Goal: Transaction & Acquisition: Subscribe to service/newsletter

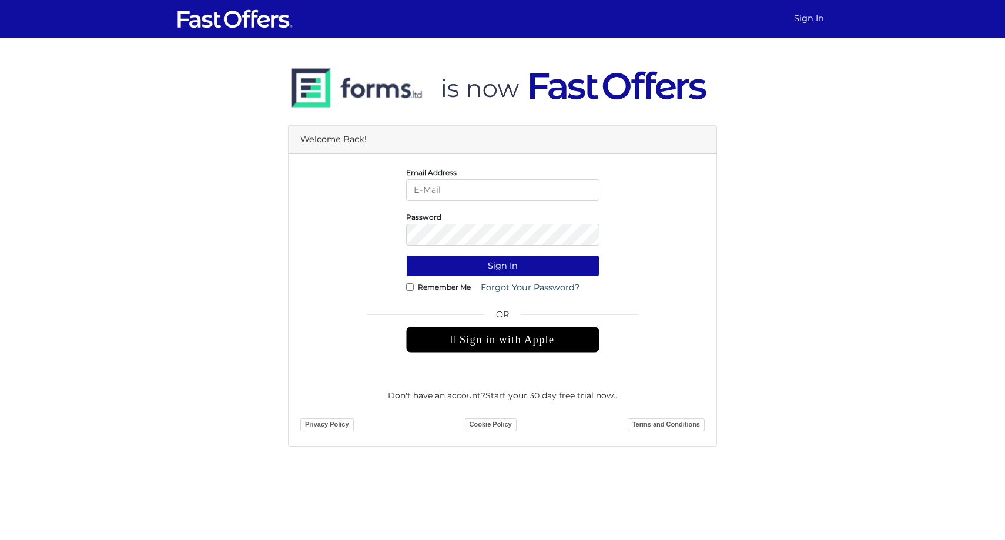
click at [484, 178] on div "Email Address" at bounding box center [502, 183] width 211 height 35
click at [481, 191] on input "email" at bounding box center [502, 190] width 193 height 22
type input "daniella@guidedhome.ca"
click at [478, 271] on button "Sign In" at bounding box center [502, 266] width 193 height 22
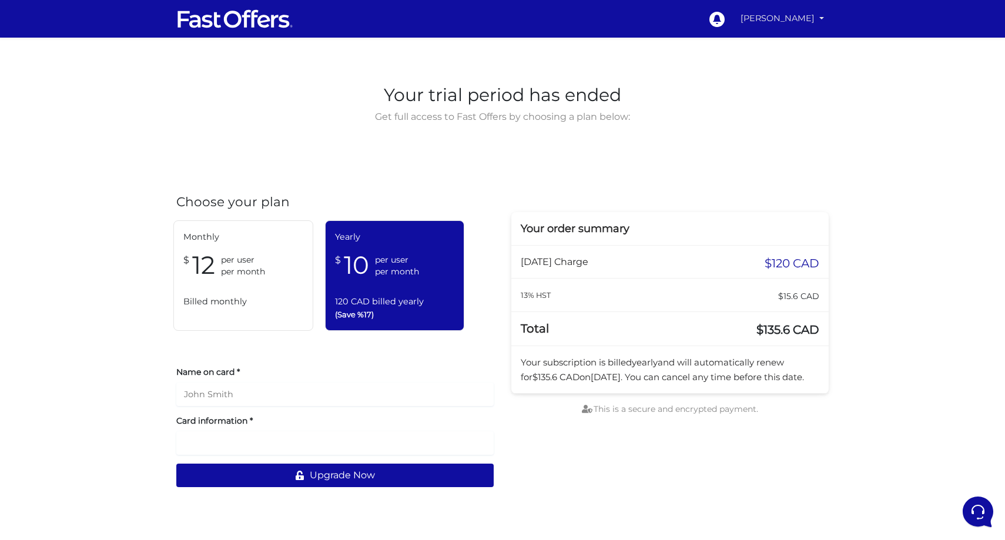
click at [805, 21] on link "[PERSON_NAME]" at bounding box center [782, 18] width 93 height 23
click at [798, 83] on link "Subscribe" at bounding box center [781, 82] width 93 height 18
click at [783, 11] on link "[PERSON_NAME]" at bounding box center [782, 18] width 93 height 23
click at [783, 65] on link "My Profile" at bounding box center [781, 64] width 93 height 18
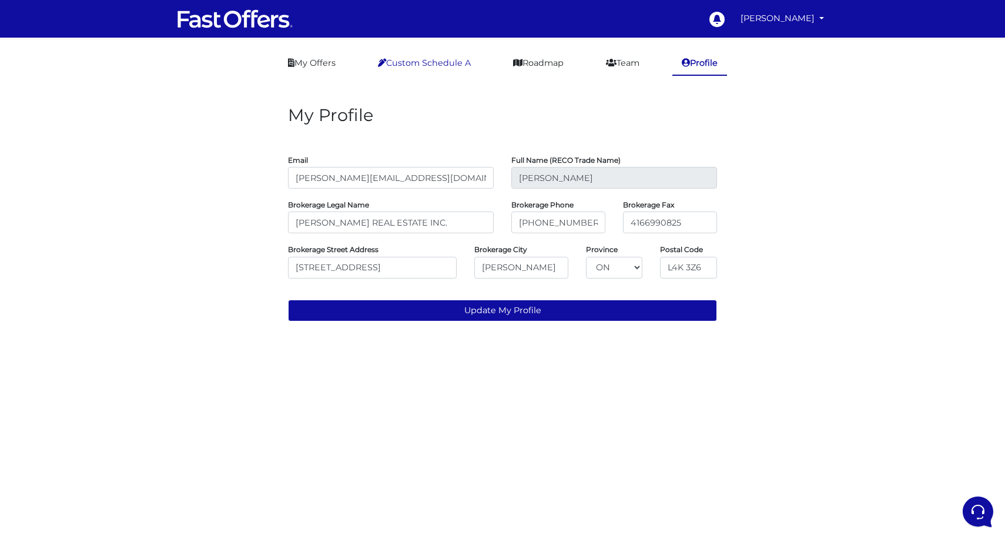
click at [447, 63] on link "Custom Schedule A" at bounding box center [425, 63] width 112 height 23
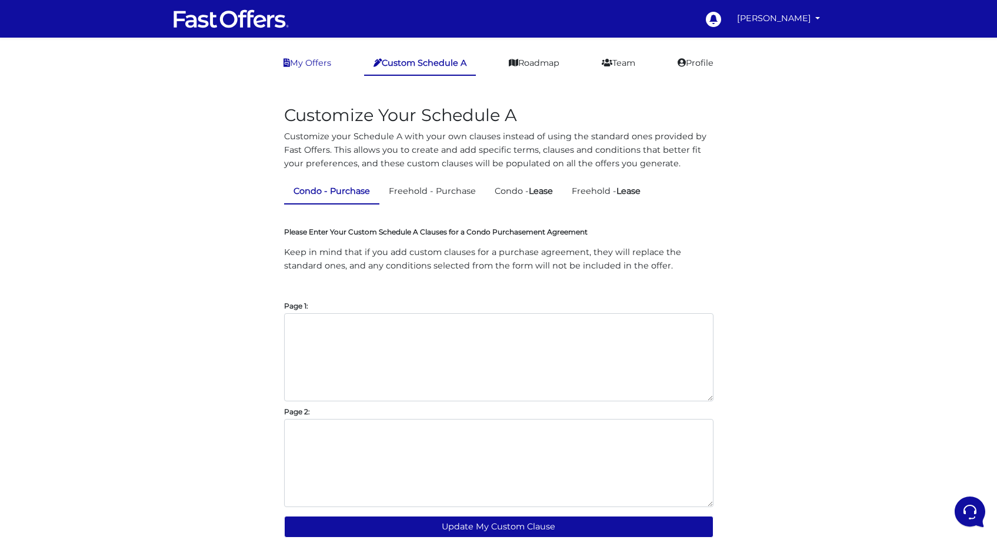
click at [302, 68] on link "My Offers" at bounding box center [307, 63] width 66 height 23
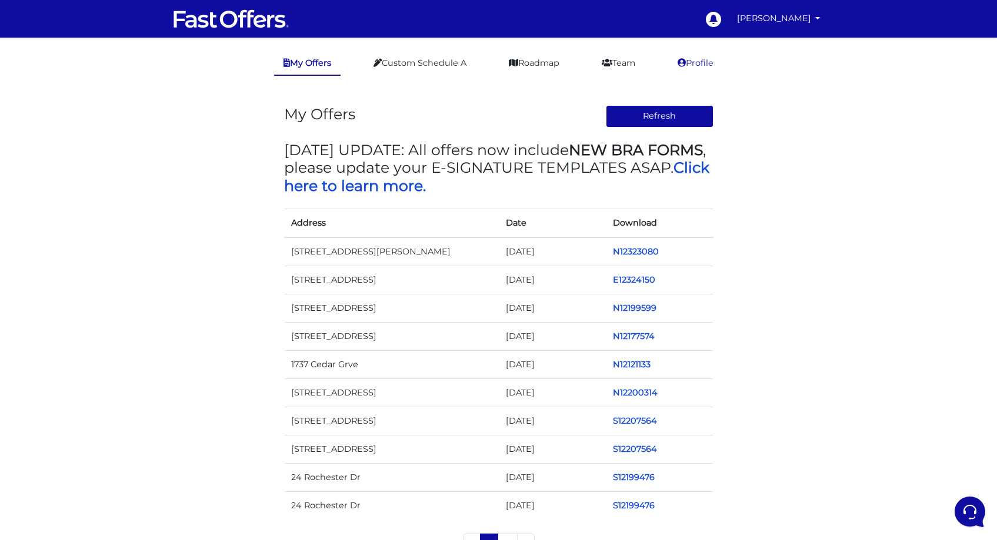
click at [707, 60] on link "Profile" at bounding box center [695, 63] width 55 height 23
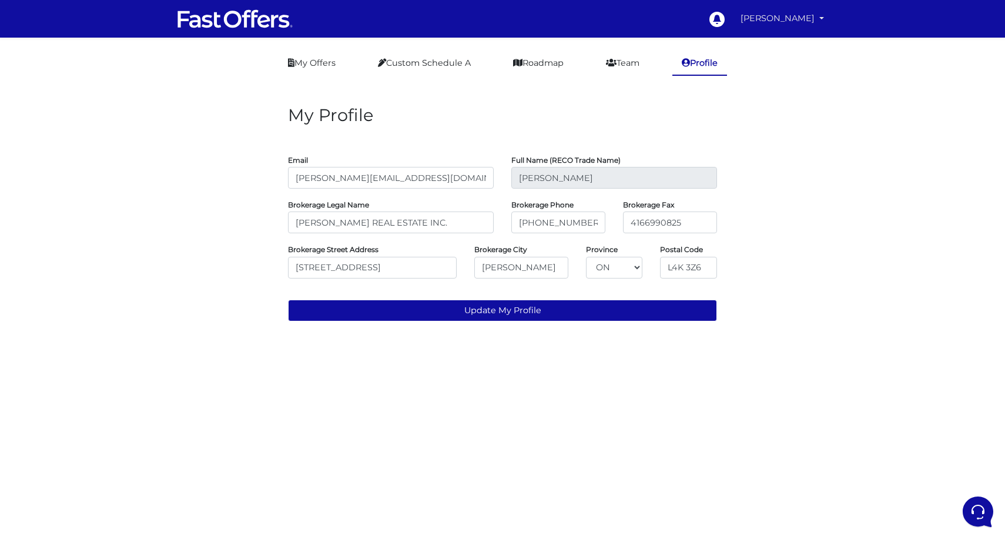
click at [780, 15] on link "[PERSON_NAME]" at bounding box center [782, 18] width 93 height 23
click at [776, 81] on link "Subscribe" at bounding box center [781, 82] width 93 height 18
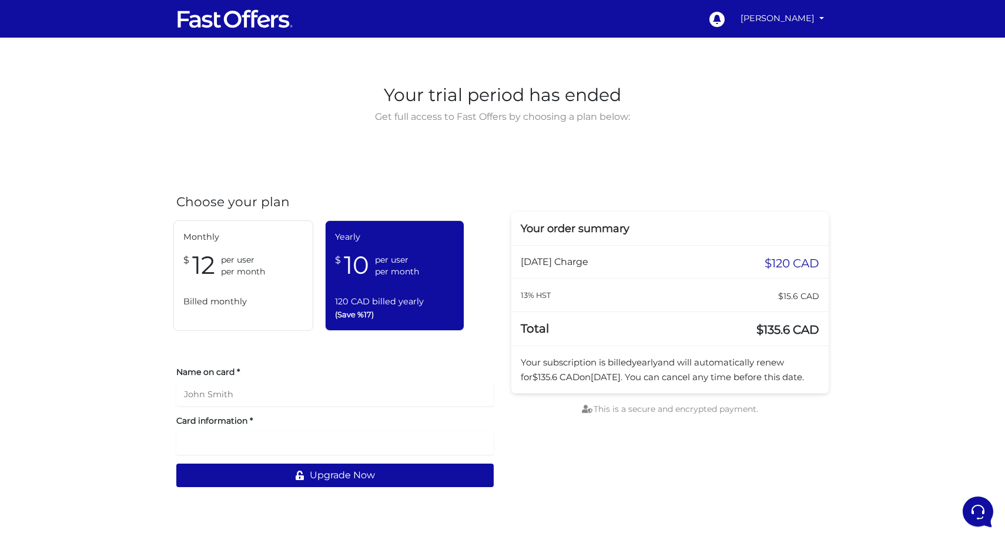
click at [268, 452] on div at bounding box center [334, 444] width 317 height 24
click at [255, 403] on input "text" at bounding box center [334, 395] width 317 height 24
click at [217, 300] on span "Billed monthly" at bounding box center [243, 302] width 120 height 14
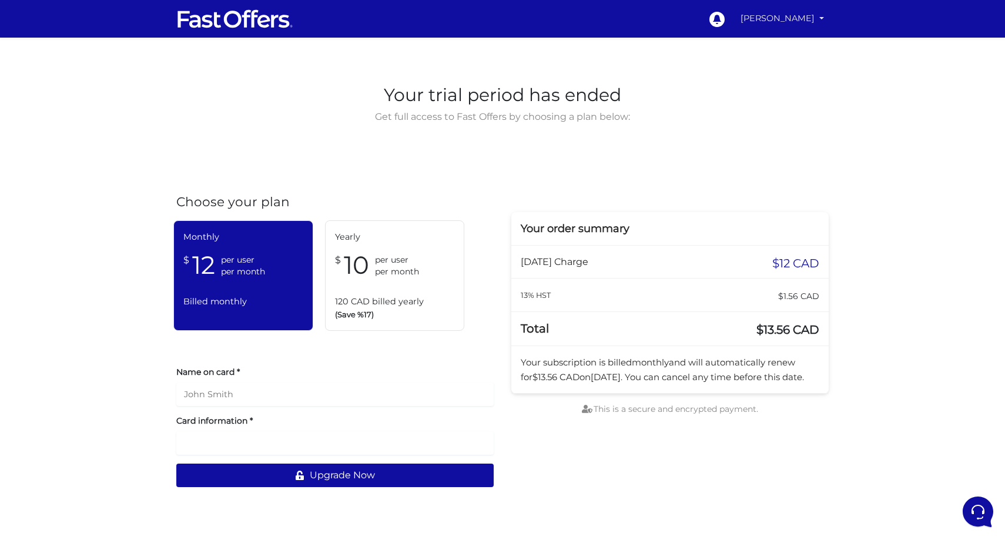
click at [775, 23] on link "Daniella Mione" at bounding box center [782, 18] width 93 height 23
click at [774, 108] on link "Logout" at bounding box center [781, 101] width 93 height 18
